Goal: Task Accomplishment & Management: Use online tool/utility

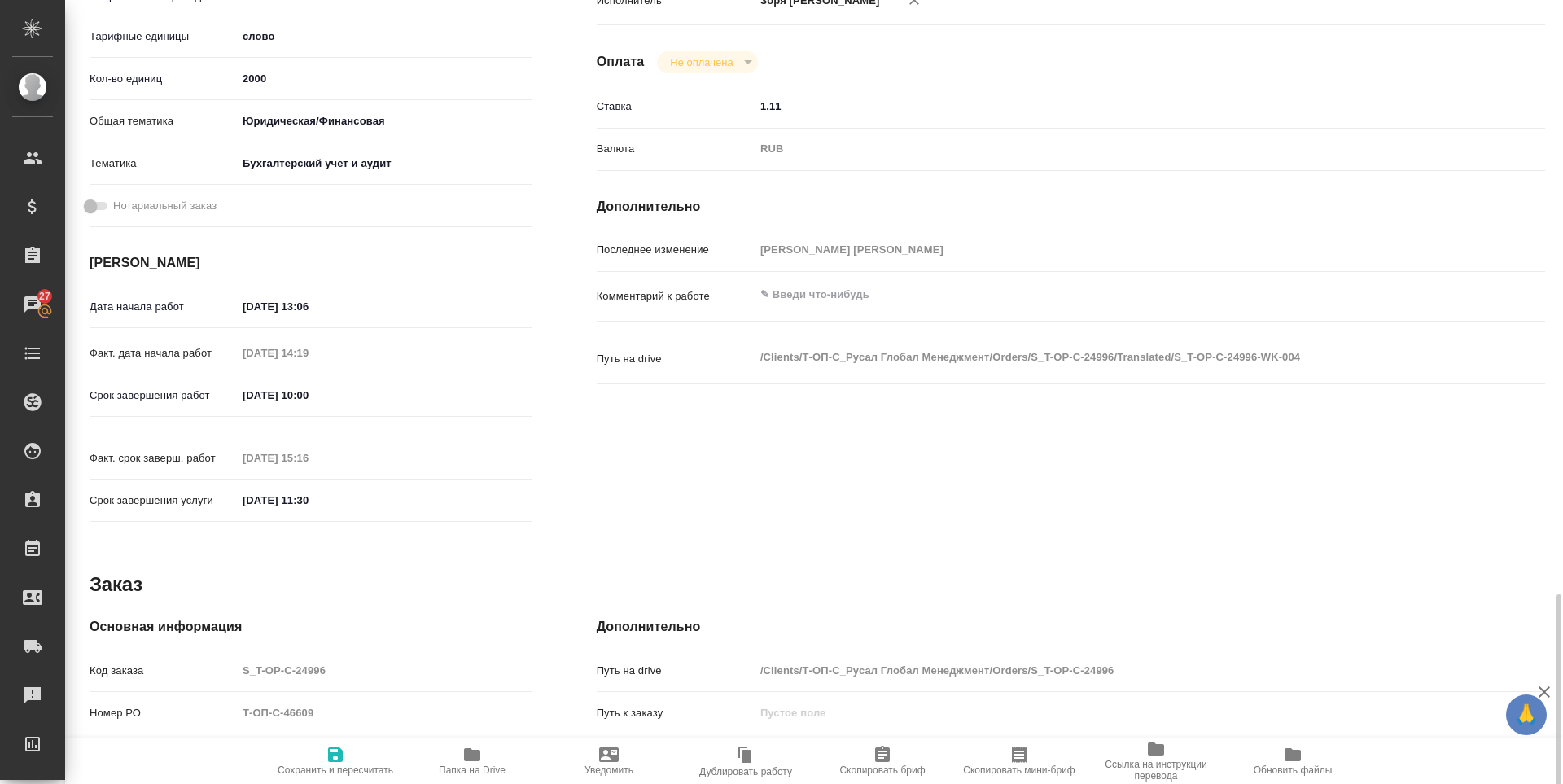
scroll to position [604, 0]
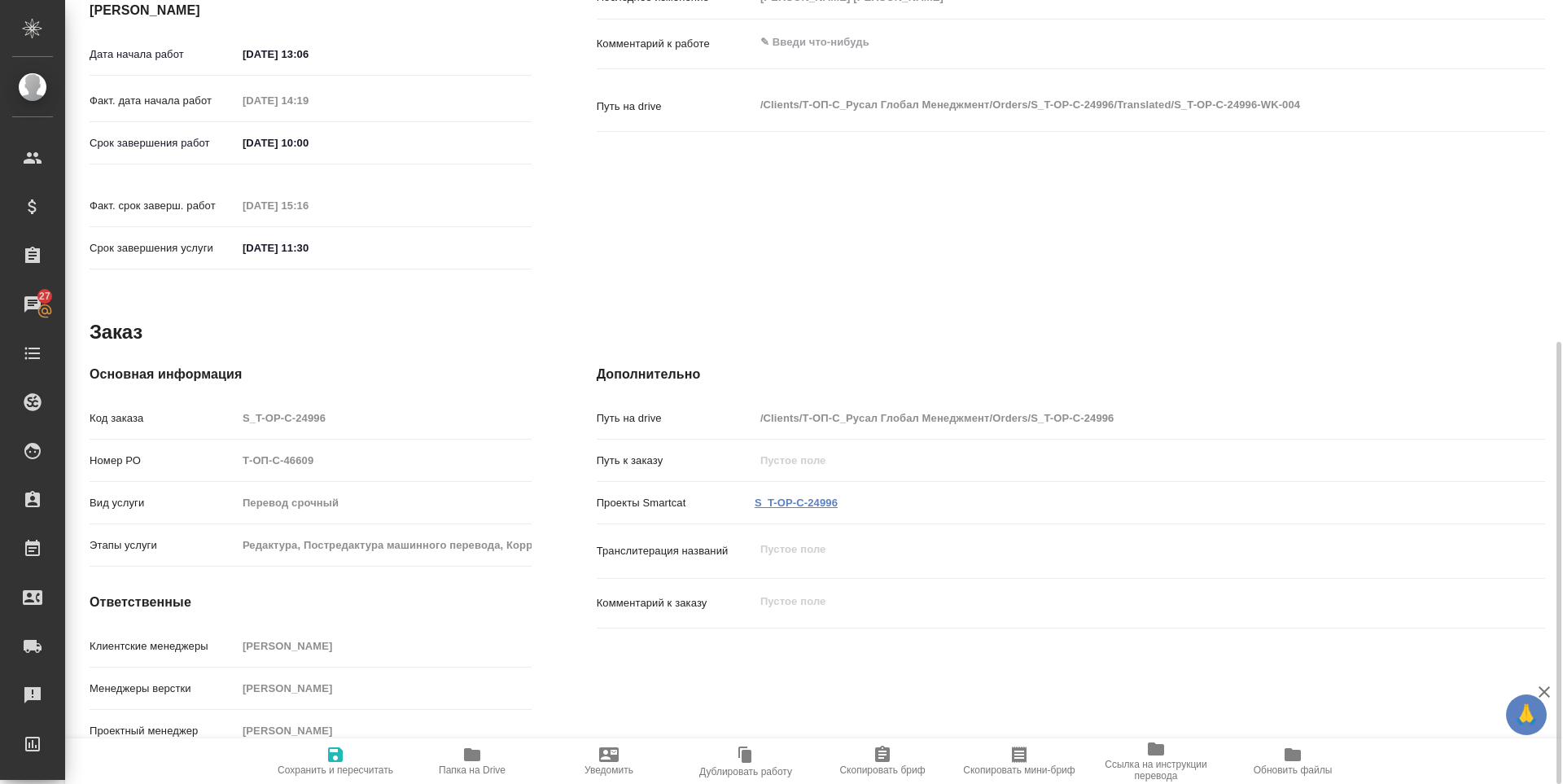
click at [799, 496] on link "S_T-OP-C-24996" at bounding box center [795, 502] width 83 height 12
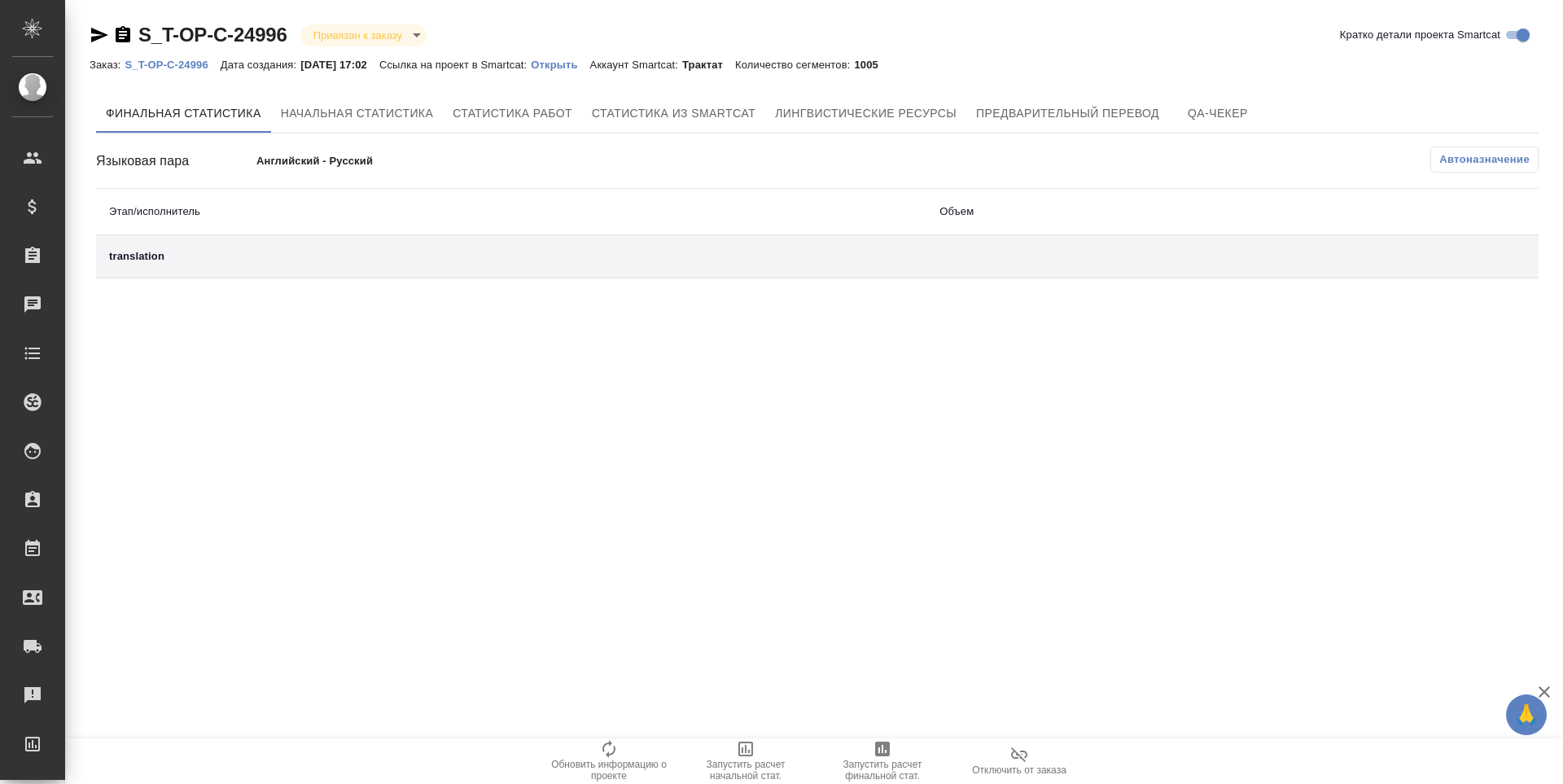
click at [874, 759] on span "Запустить расчет финальной стат." at bounding box center [882, 769] width 117 height 23
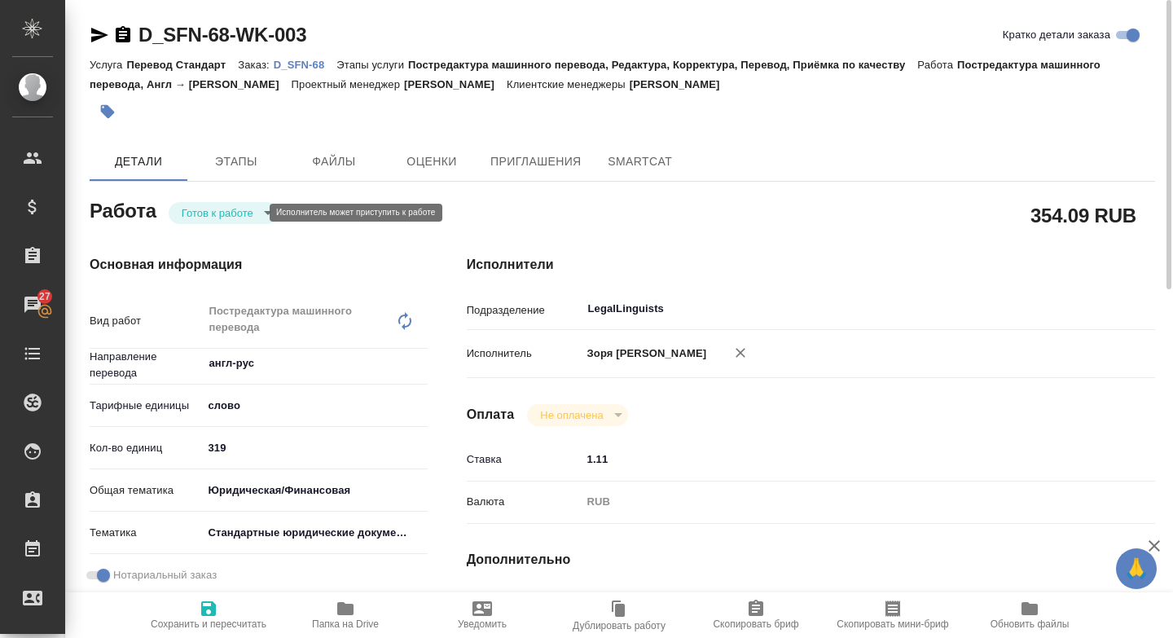
click at [256, 206] on body "🙏 .cls-1 fill:#fff; AWATERA [PERSON_NAME] Спецификации Заказы 27 Чаты Todo Прое…" at bounding box center [586, 319] width 1173 height 638
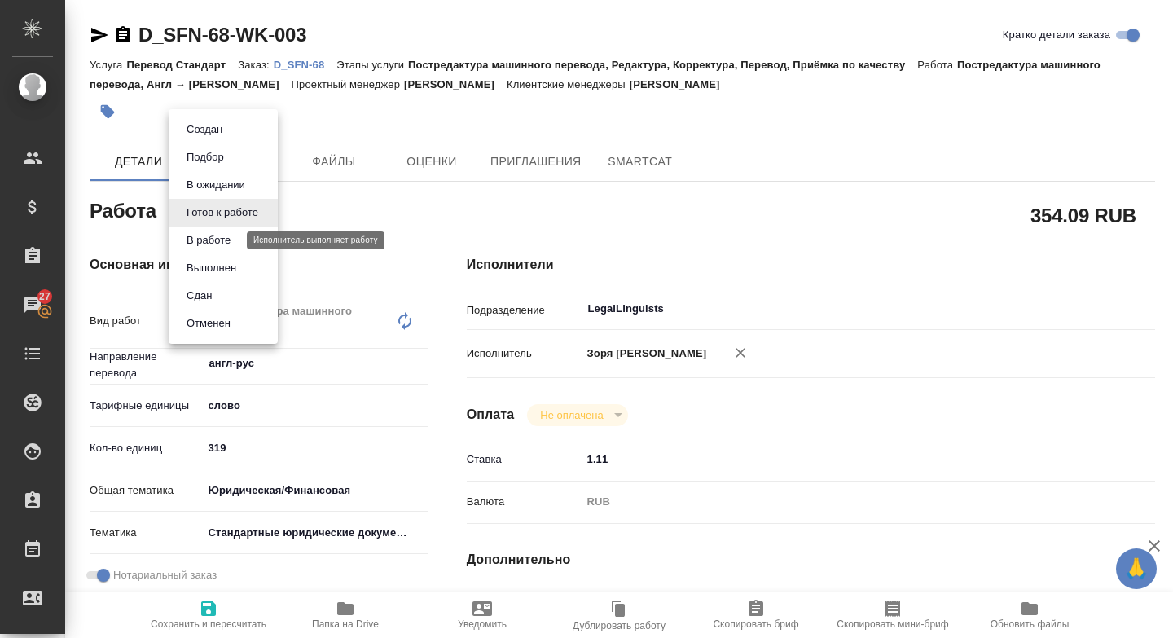
click at [228, 248] on button "В работе" at bounding box center [209, 240] width 54 height 18
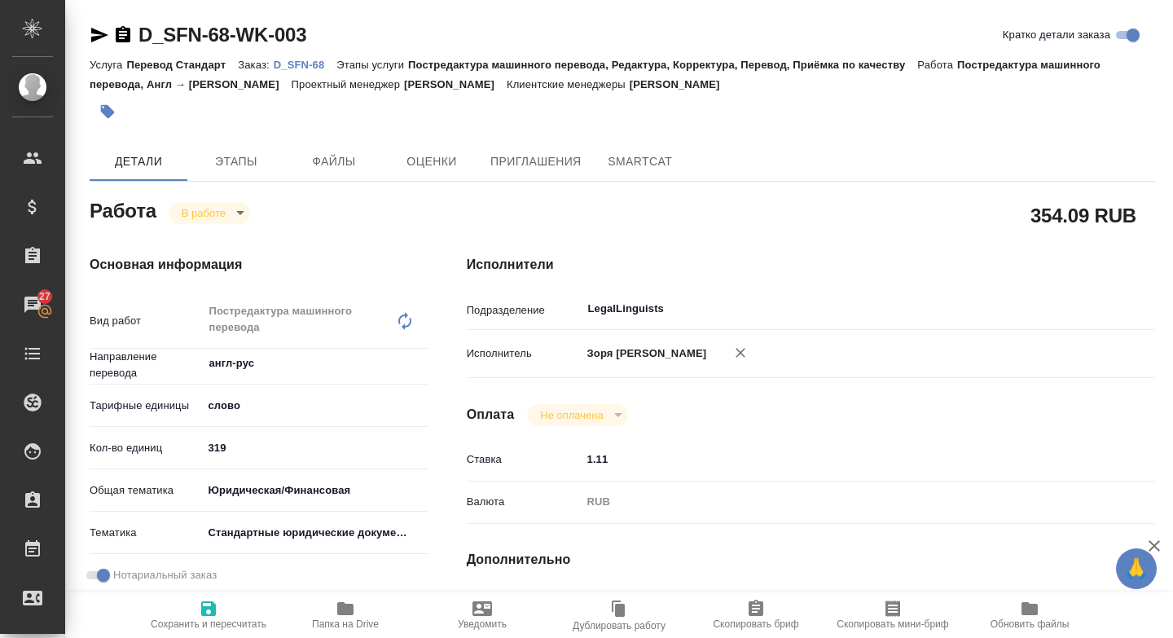
type textarea "x"
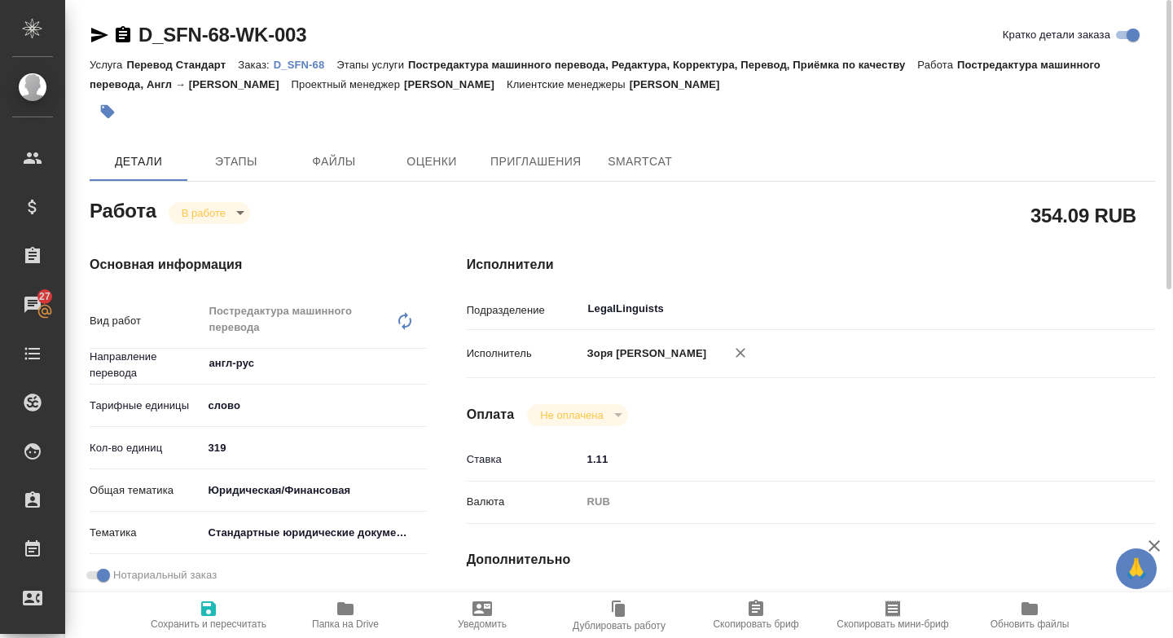
type textarea "x"
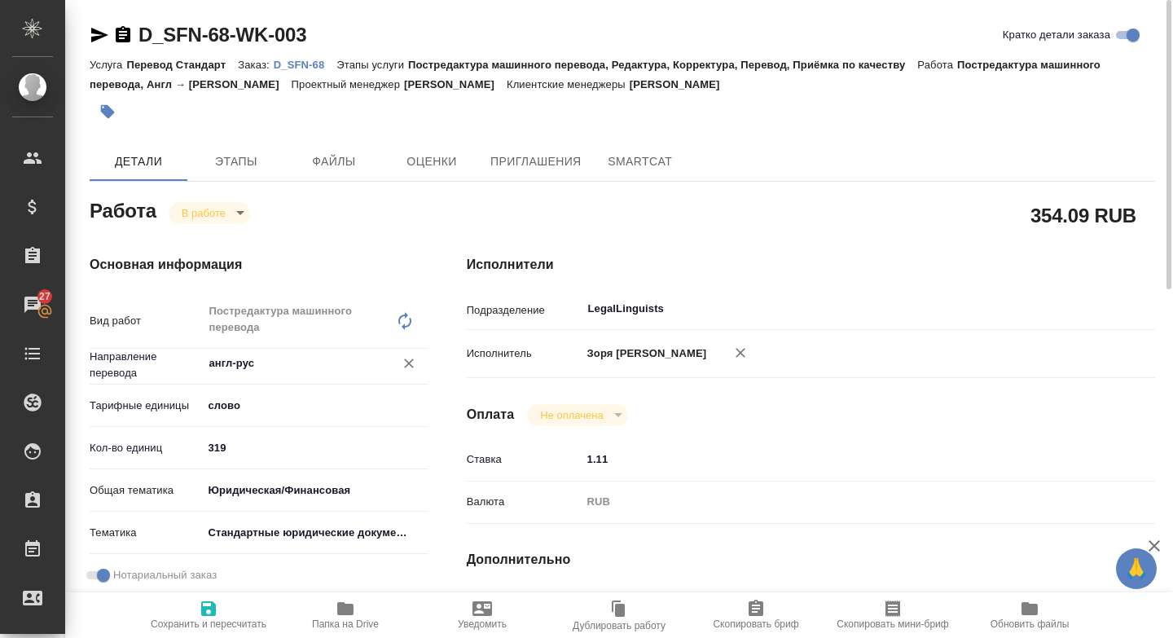
scroll to position [706, 0]
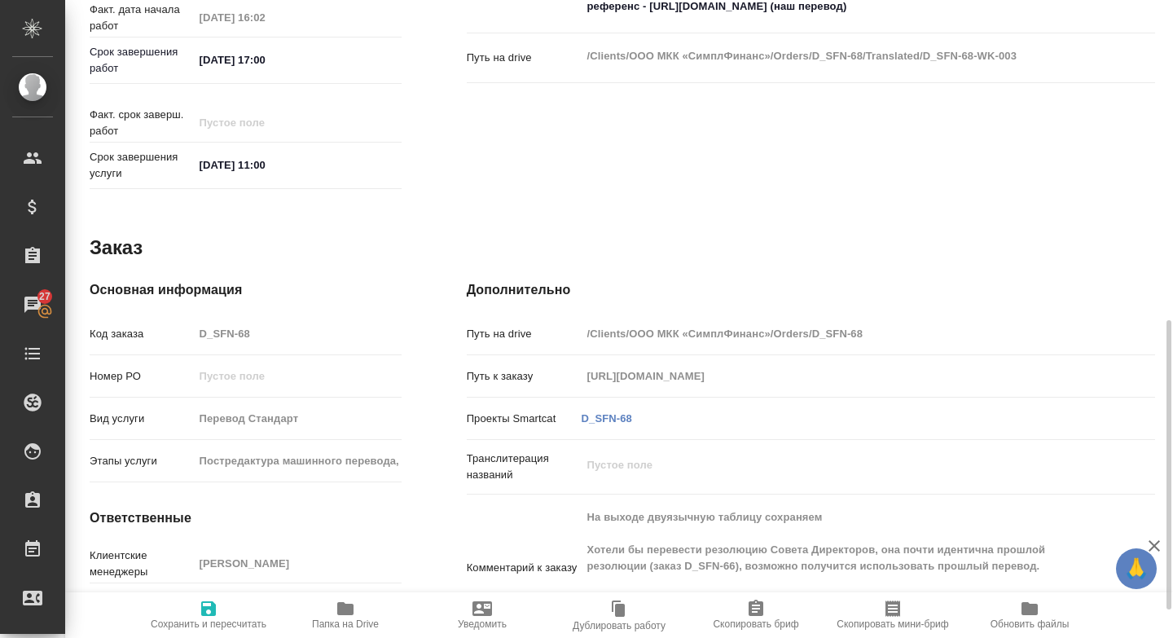
type textarea "x"
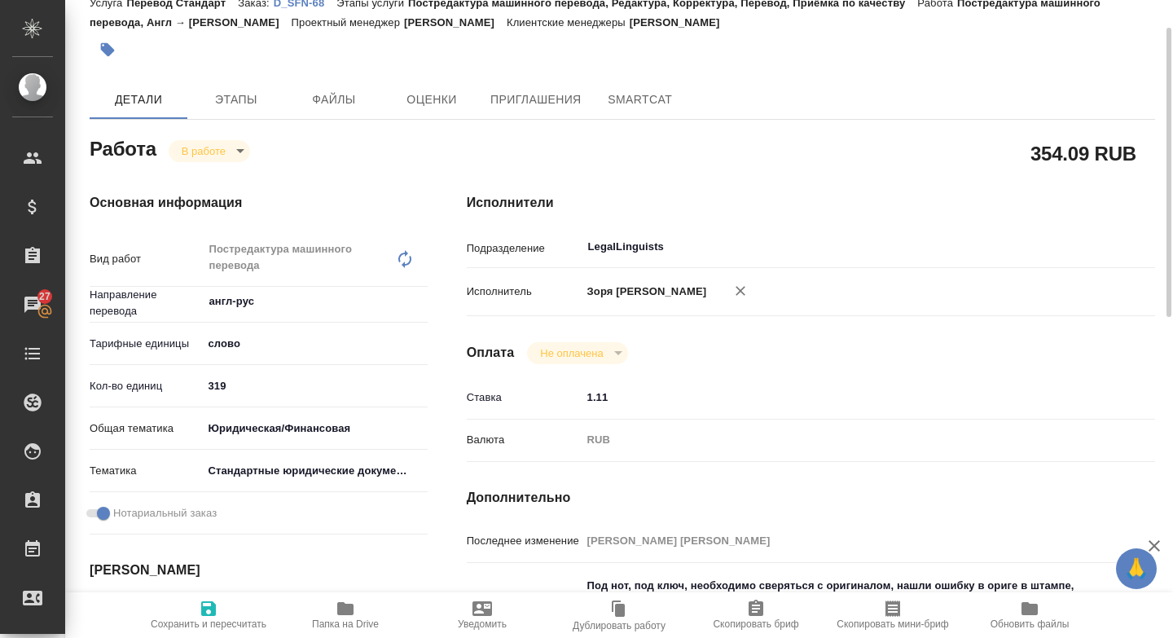
scroll to position [415, 0]
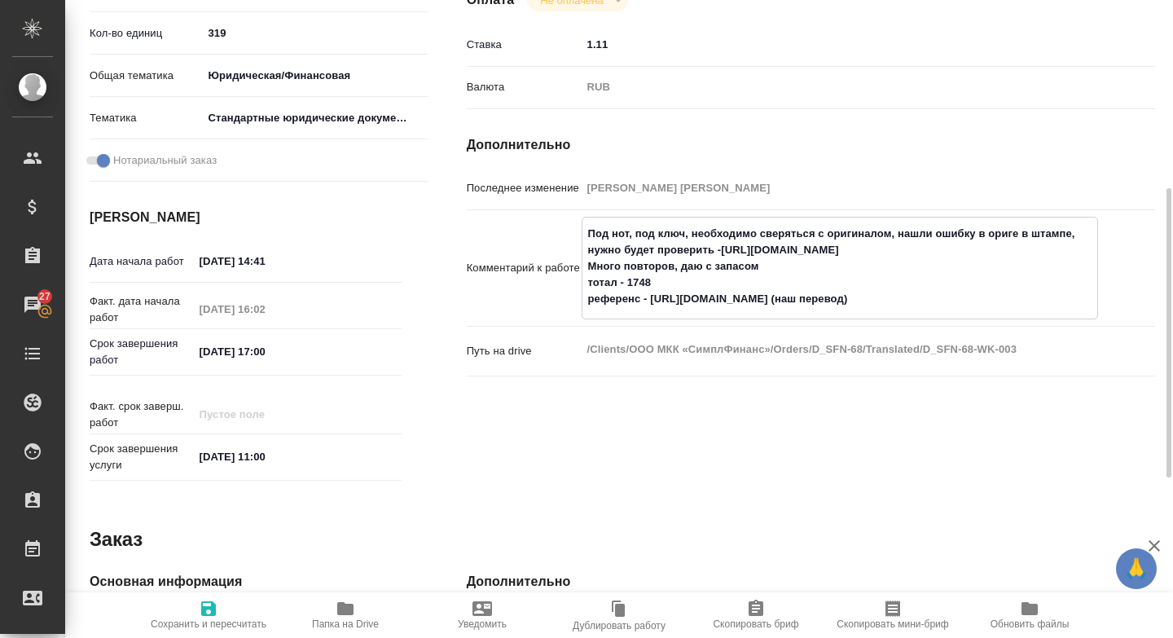
drag, startPoint x: 649, startPoint y: 314, endPoint x: 886, endPoint y: 310, distance: 236.3
click at [886, 310] on textarea "Под нот, под ключ, необходимо сверяться с оригиналом, нашли ошибку в ориге в шт…" at bounding box center [840, 266] width 515 height 93
type textarea "x"
